Goal: Task Accomplishment & Management: Manage account settings

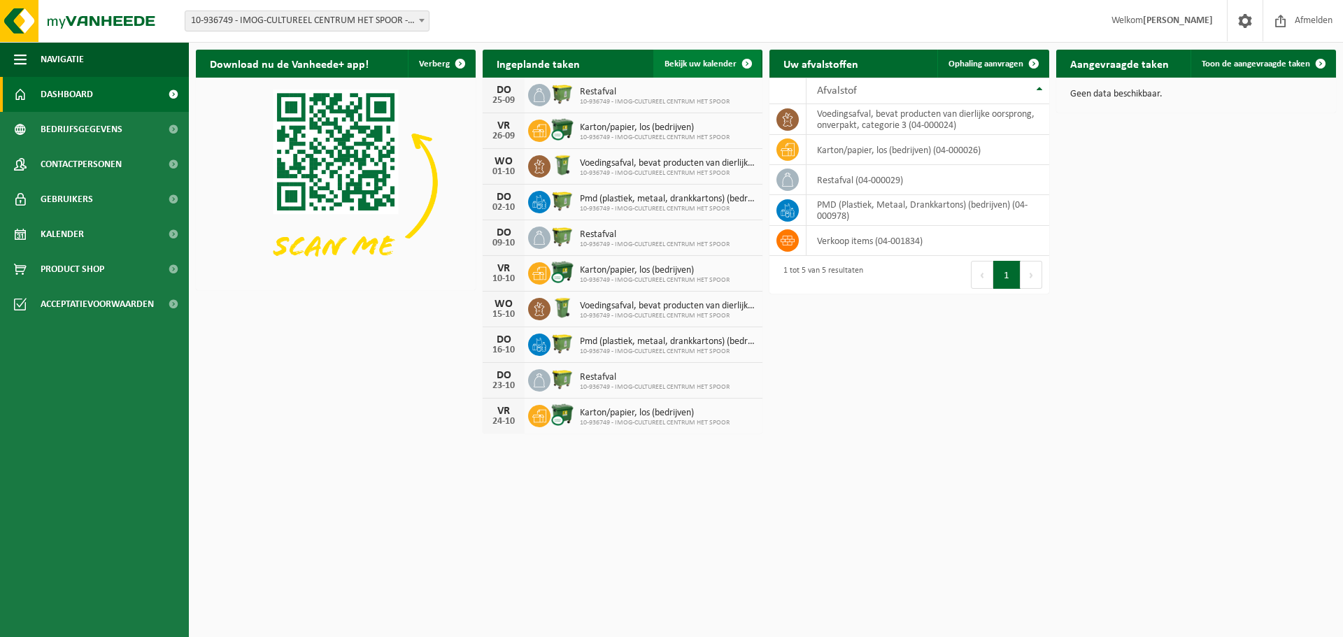
click at [723, 62] on span at bounding box center [747, 64] width 28 height 28
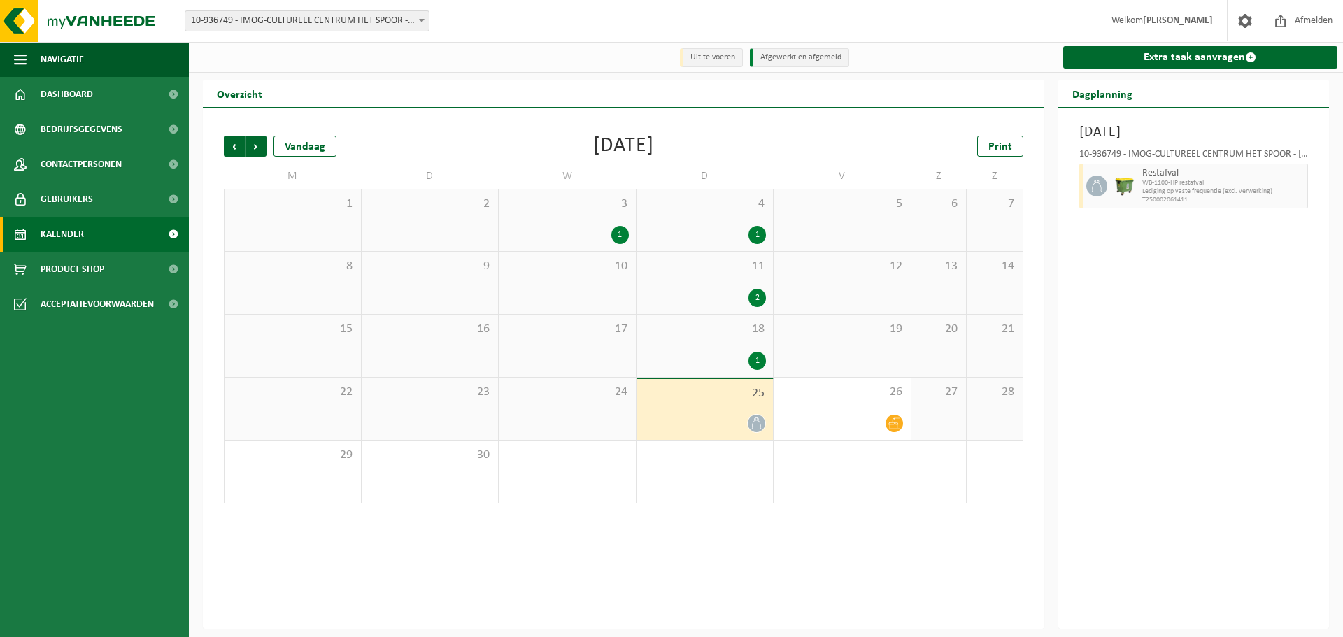
click at [243, 95] on h2 "Overzicht" at bounding box center [239, 93] width 73 height 27
click at [238, 143] on span "Vorige" at bounding box center [234, 146] width 21 height 21
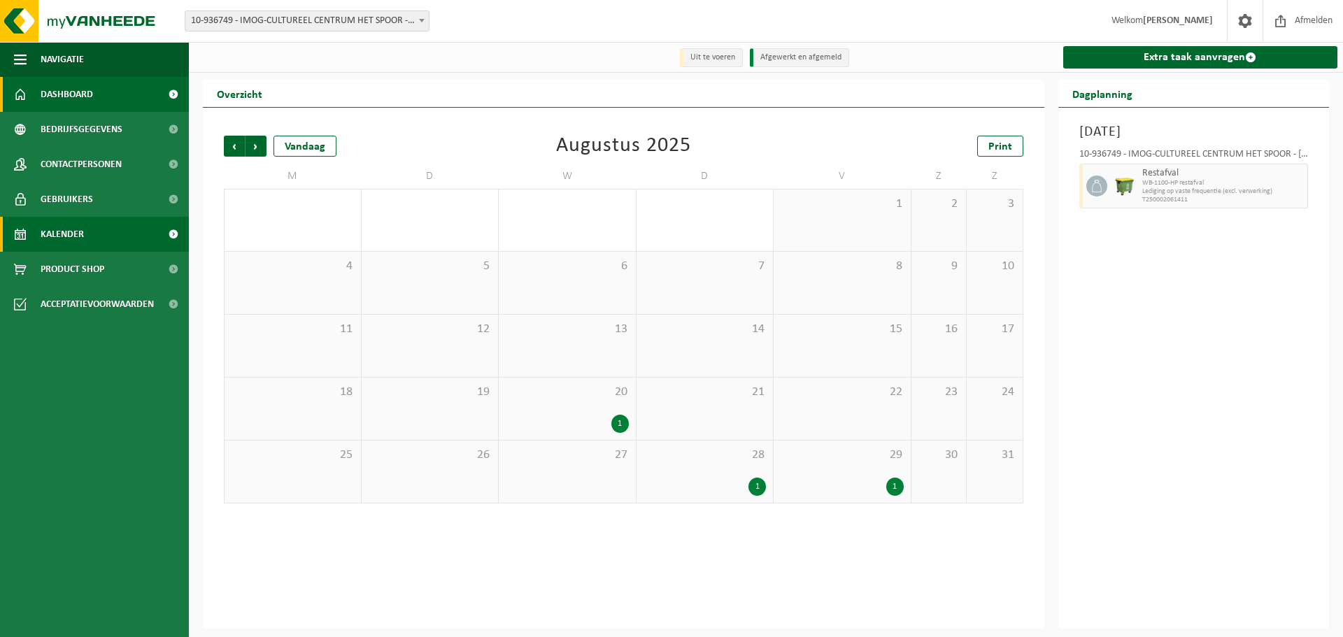
click at [67, 97] on span "Dashboard" at bounding box center [67, 94] width 52 height 35
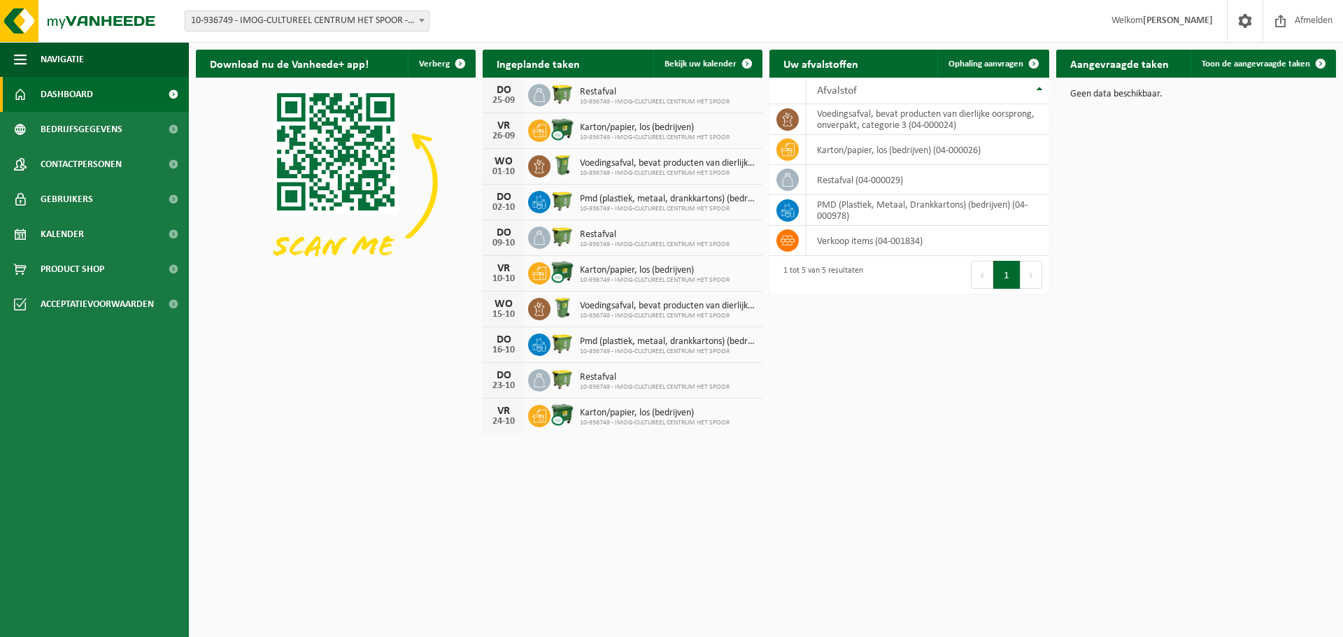
click at [429, 22] on span "10-936749 - IMOG-CULTUREEL CENTRUM HET SPOOR - [GEOGRAPHIC_DATA]" at bounding box center [307, 20] width 245 height 21
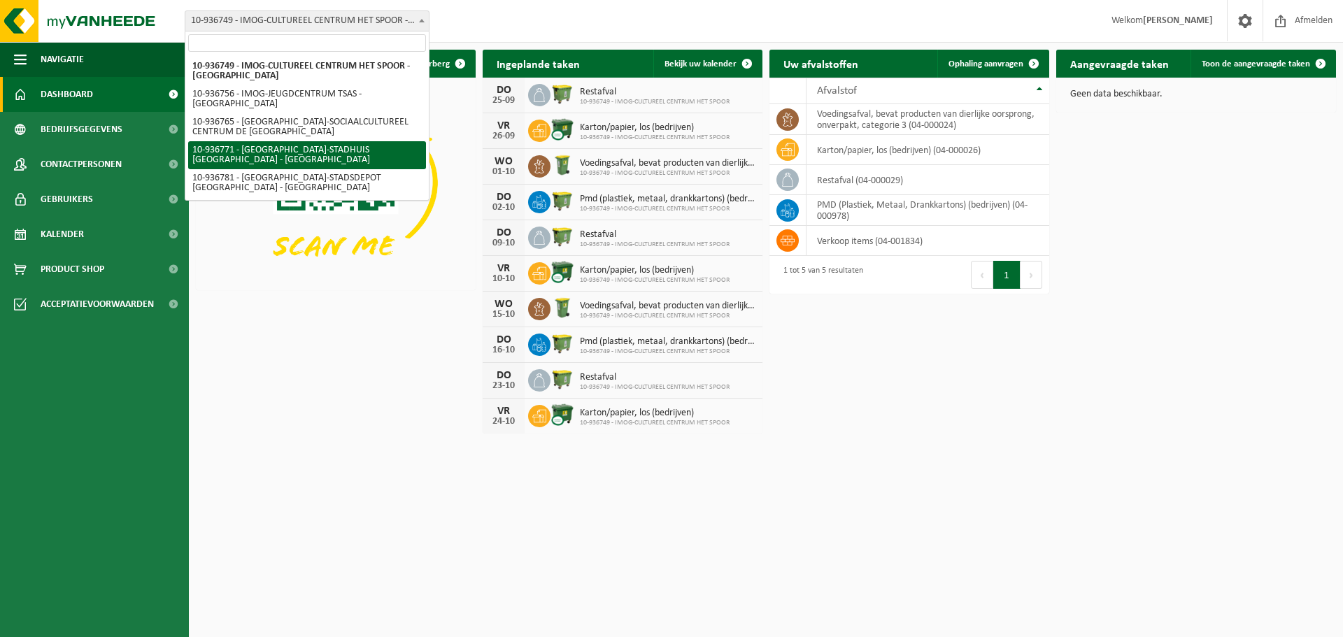
select select "137252"
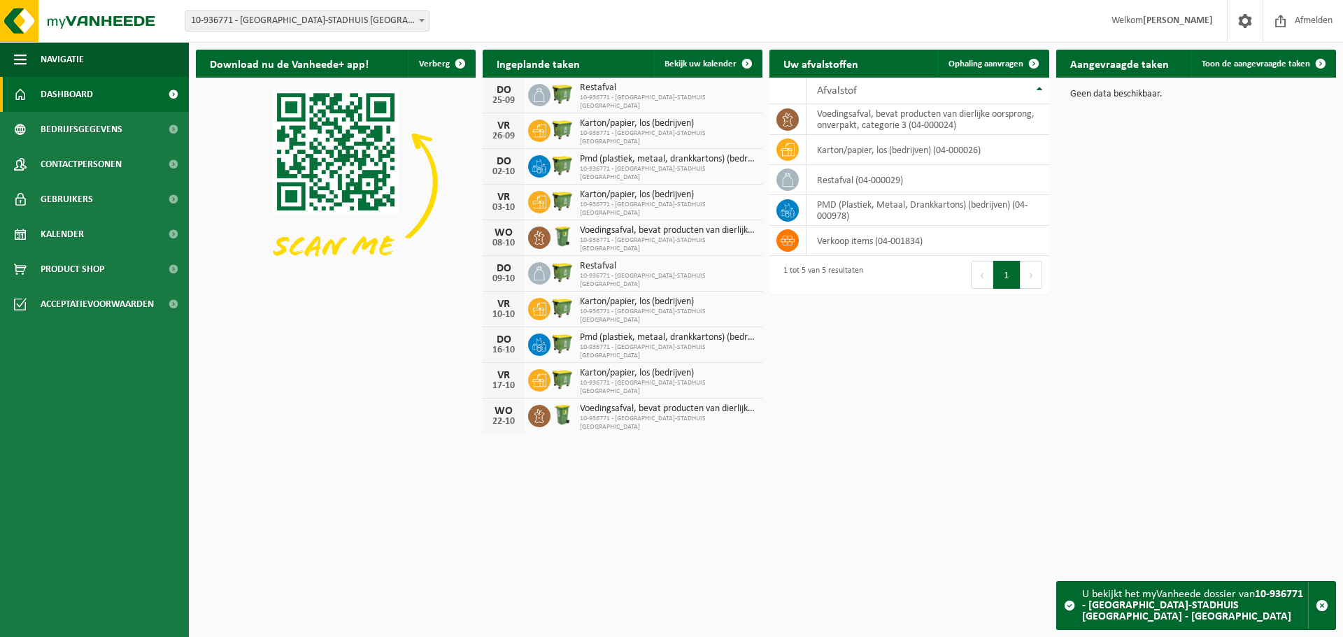
click at [648, 140] on span "10-936771 - [GEOGRAPHIC_DATA]-STADHUIS [GEOGRAPHIC_DATA]" at bounding box center [668, 137] width 176 height 17
click at [1302, 26] on span "Afmelden" at bounding box center [1313, 20] width 45 height 41
